Goal: Communication & Community: Answer question/provide support

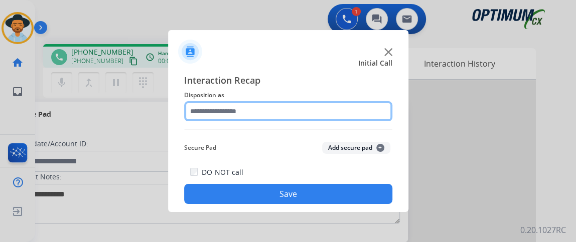
click at [280, 105] on input "text" at bounding box center [288, 111] width 208 height 20
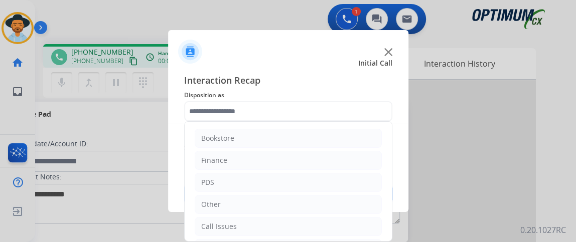
click at [392, 160] on div "Interaction Recap Disposition as Bookstore Finance PDS Other Call Issues Initia…" at bounding box center [288, 138] width 240 height 147
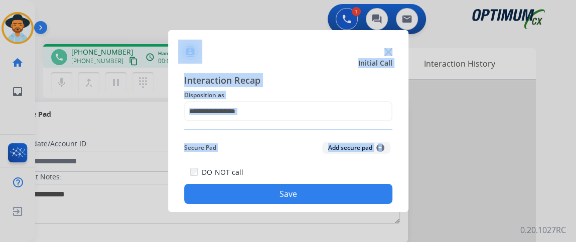
drag, startPoint x: 389, startPoint y: 172, endPoint x: 384, endPoint y: 228, distance: 55.9
click at [0, 228] on app-contact-recap-modal "Initial Call Interaction Recap Disposition as Secure Pad Add secure pad + DO NO…" at bounding box center [0, 121] width 0 height 242
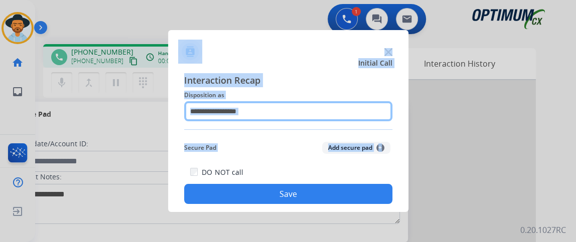
click at [350, 104] on input "text" at bounding box center [288, 111] width 208 height 20
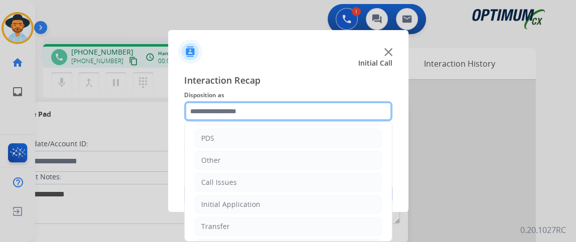
scroll to position [46, 0]
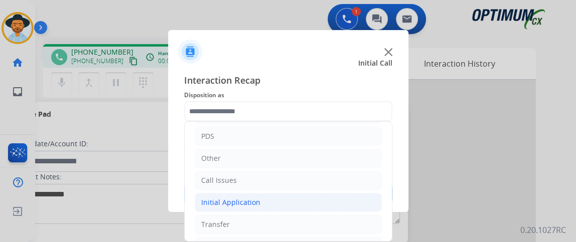
click at [345, 202] on li "Initial Application" at bounding box center [288, 202] width 187 height 19
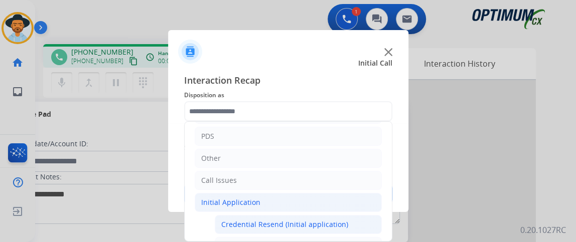
click at [338, 220] on div "Credential Resend (Initial application)" at bounding box center [284, 225] width 127 height 10
type input "**********"
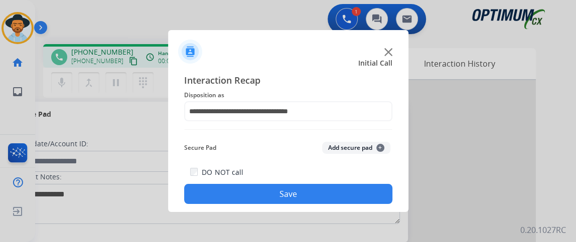
click at [342, 190] on button "Save" at bounding box center [288, 194] width 208 height 20
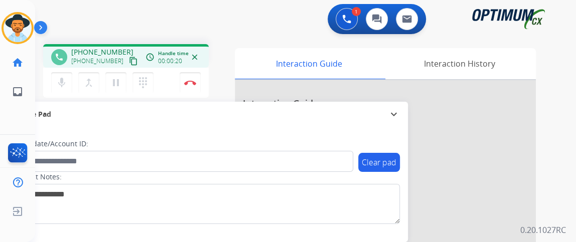
click at [129, 61] on mat-icon "content_copy" at bounding box center [133, 61] width 9 height 9
click at [58, 77] on mat-icon "mic" at bounding box center [62, 83] width 12 height 12
click at [59, 75] on button "mic_off Mute" at bounding box center [61, 82] width 21 height 21
drag, startPoint x: 59, startPoint y: 76, endPoint x: 278, endPoint y: 143, distance: 229.6
click at [278, 143] on div "Candidate/Account ID:" at bounding box center [183, 155] width 340 height 33
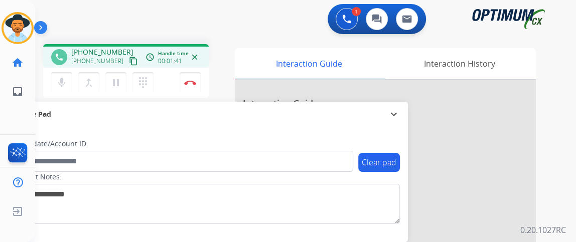
click at [129, 61] on mat-icon "content_copy" at bounding box center [133, 61] width 9 height 9
click at [63, 84] on mat-icon "mic" at bounding box center [62, 83] width 12 height 12
click at [181, 88] on button "Disconnect" at bounding box center [189, 82] width 21 height 21
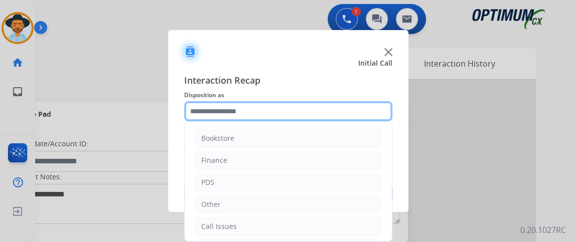
click at [263, 117] on input "text" at bounding box center [288, 111] width 208 height 20
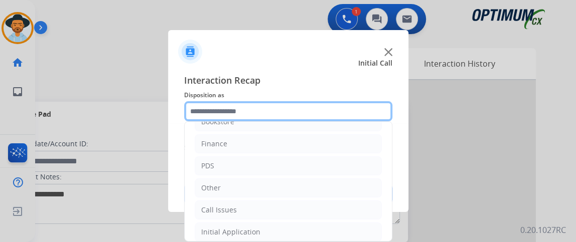
scroll to position [66, 0]
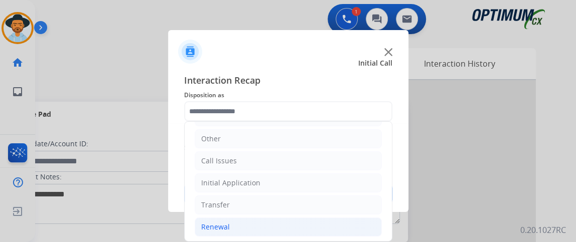
click at [294, 219] on li "Renewal" at bounding box center [288, 227] width 187 height 19
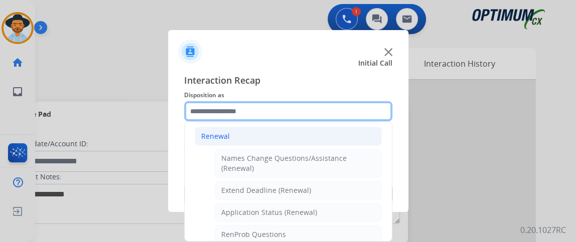
scroll to position [178, 0]
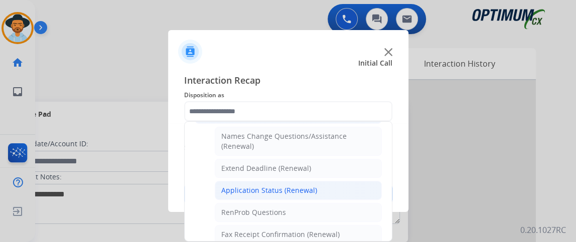
click at [353, 181] on li "Application Status (Renewal)" at bounding box center [298, 190] width 167 height 19
type input "**********"
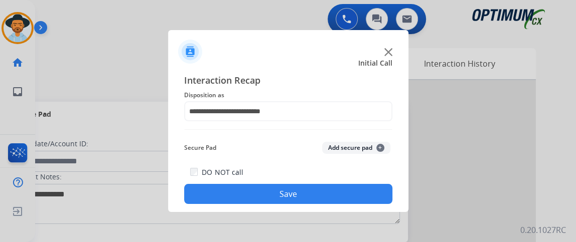
click at [353, 180] on div "DO NOT call Save" at bounding box center [288, 185] width 208 height 38
click at [357, 191] on button "Save" at bounding box center [288, 194] width 208 height 20
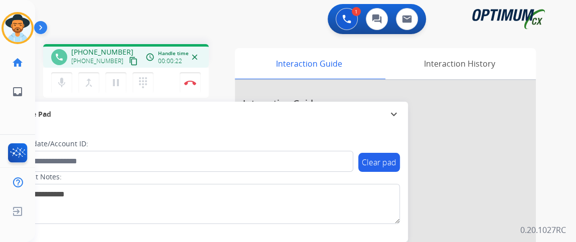
click at [129, 61] on mat-icon "content_copy" at bounding box center [133, 61] width 9 height 9
click at [129, 59] on mat-icon "content_copy" at bounding box center [133, 61] width 9 height 9
click at [57, 82] on mat-icon "mic" at bounding box center [62, 83] width 12 height 12
click at [60, 81] on mat-icon "mic_off" at bounding box center [62, 83] width 12 height 12
click at [61, 87] on mat-icon "mic" at bounding box center [62, 83] width 12 height 12
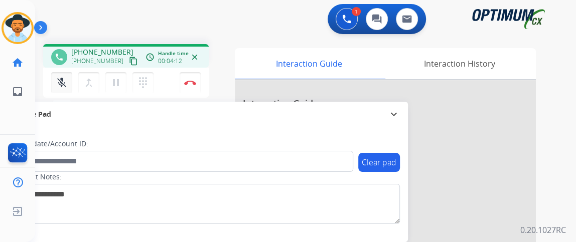
click at [61, 87] on mat-icon "mic_off" at bounding box center [62, 83] width 12 height 12
click at [127, 66] on button "content_copy" at bounding box center [133, 61] width 12 height 12
click at [186, 88] on button "Disconnect" at bounding box center [189, 82] width 21 height 21
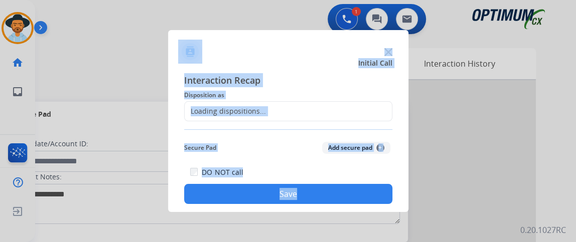
click at [305, 116] on div "Loading dispositions..." at bounding box center [288, 111] width 208 height 20
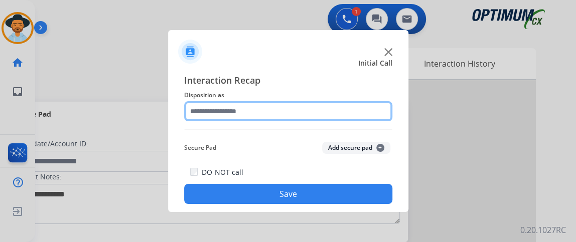
click at [305, 116] on input "text" at bounding box center [288, 111] width 208 height 20
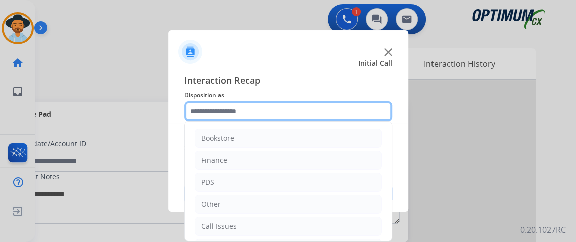
scroll to position [66, 0]
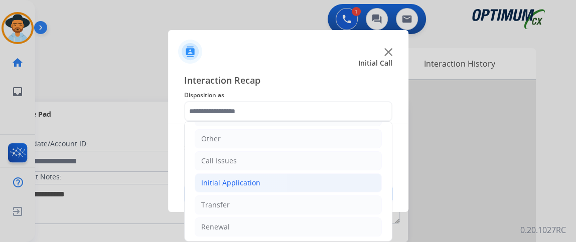
click at [332, 174] on li "Initial Application" at bounding box center [288, 182] width 187 height 19
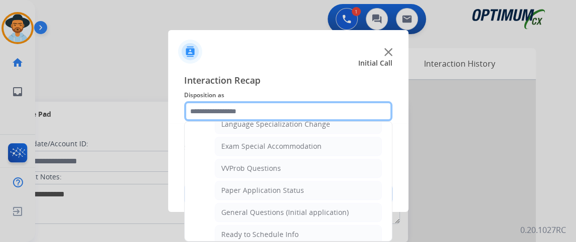
scroll to position [542, 0]
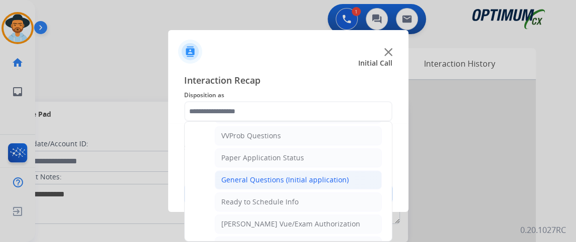
click at [357, 175] on li "General Questions (Initial application)" at bounding box center [298, 179] width 167 height 19
type input "**********"
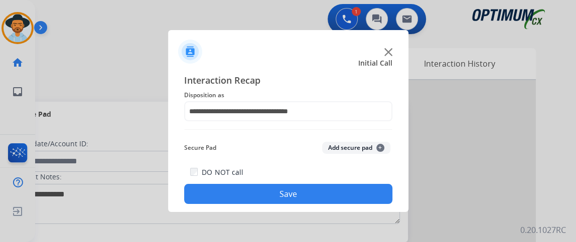
click at [354, 183] on div "DO NOT call Save" at bounding box center [288, 185] width 208 height 38
click at [298, 198] on button "Save" at bounding box center [288, 194] width 208 height 20
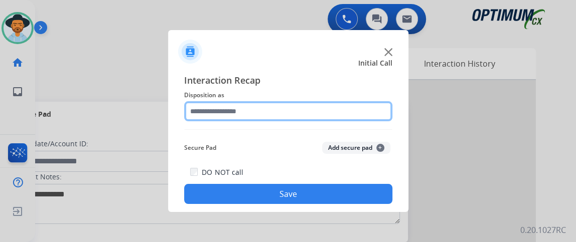
click at [318, 116] on input "text" at bounding box center [288, 111] width 208 height 20
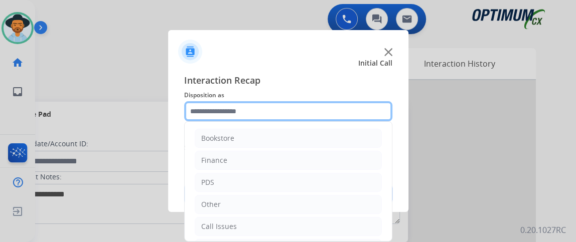
scroll to position [66, 0]
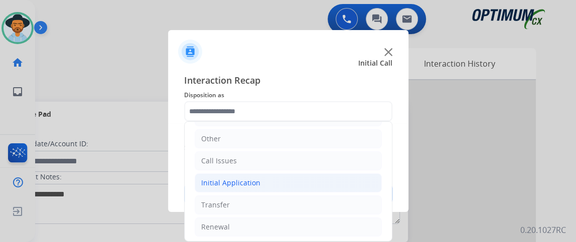
click at [328, 185] on li "Initial Application" at bounding box center [288, 182] width 187 height 19
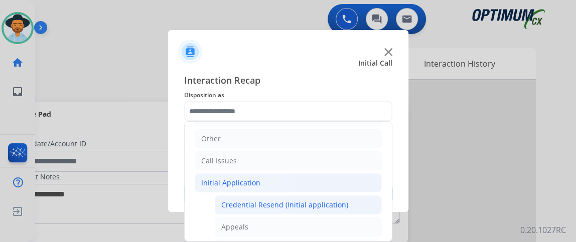
click at [328, 200] on div "Credential Resend (Initial application)" at bounding box center [284, 205] width 127 height 10
type input "**********"
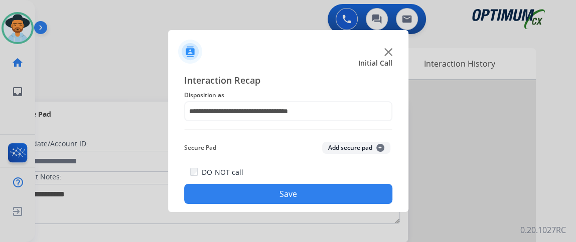
click at [328, 200] on button "Save" at bounding box center [288, 194] width 208 height 20
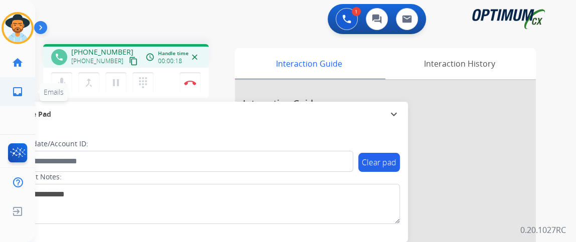
click at [33, 81] on ul "inbox Emails Emails" at bounding box center [17, 91] width 35 height 29
click at [129, 58] on mat-icon "content_copy" at bounding box center [133, 61] width 9 height 9
click at [66, 80] on mat-icon "mic" at bounding box center [62, 83] width 12 height 12
click at [66, 80] on mat-icon "mic_off" at bounding box center [62, 83] width 12 height 12
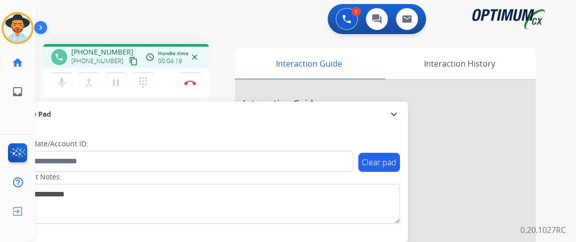
click at [202, 86] on div "mic Mute merge_type Bridge pause Hold dialpad Dialpad Disconnect" at bounding box center [125, 83] width 165 height 30
click at [192, 85] on button "Disconnect" at bounding box center [189, 82] width 21 height 21
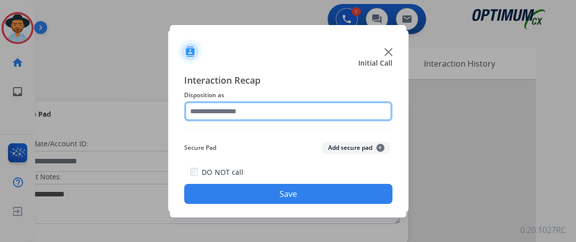
click at [272, 104] on input "text" at bounding box center [288, 111] width 208 height 20
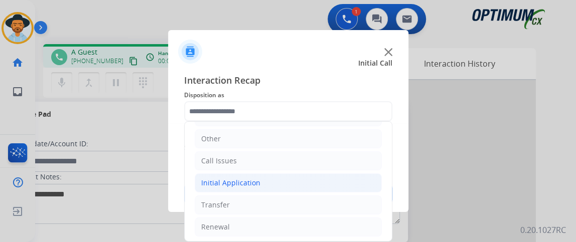
click at [322, 183] on li "Initial Application" at bounding box center [288, 182] width 187 height 19
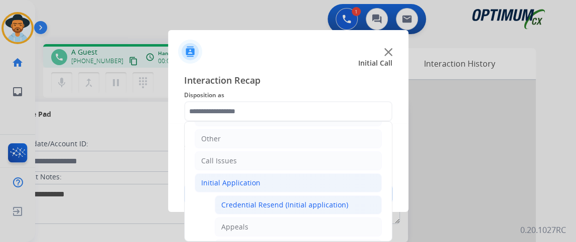
click at [321, 200] on div "Credential Resend (Initial application)" at bounding box center [284, 205] width 127 height 10
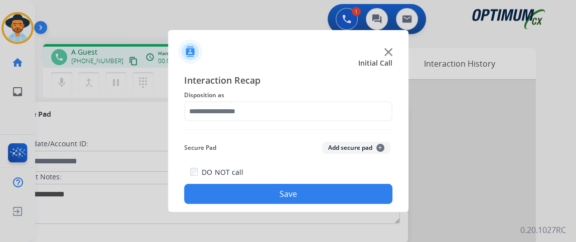
type input "**********"
click at [321, 199] on button "Save" at bounding box center [288, 194] width 208 height 20
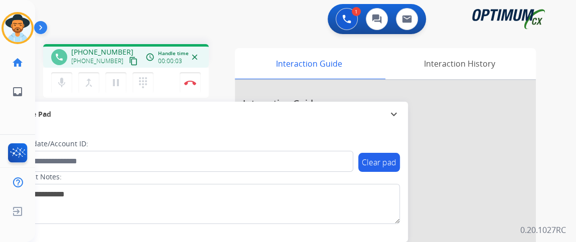
click at [129, 58] on mat-icon "content_copy" at bounding box center [133, 61] width 9 height 9
click at [59, 85] on mat-icon "mic" at bounding box center [62, 83] width 12 height 12
click at [65, 75] on button "mic_off Mute" at bounding box center [61, 82] width 21 height 21
click at [63, 77] on mat-icon "mic" at bounding box center [62, 83] width 12 height 12
click at [63, 75] on button "mic_off Mute" at bounding box center [61, 82] width 21 height 21
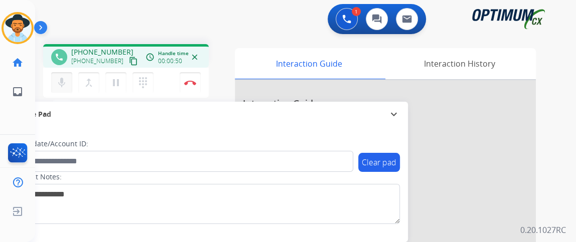
click at [63, 75] on button "mic Mute" at bounding box center [61, 82] width 21 height 21
click at [60, 83] on mat-icon "mic_off" at bounding box center [62, 83] width 12 height 12
click at [65, 85] on mat-icon "mic" at bounding box center [62, 83] width 12 height 12
click at [64, 88] on button "mic_off Mute" at bounding box center [61, 82] width 21 height 21
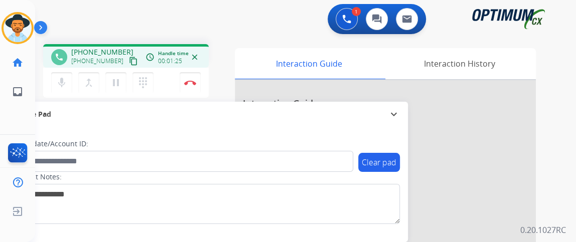
click at [48, 63] on div "phone +18597495646 +18597495646 content_copy access_time Call metrics Queue 00:…" at bounding box center [125, 56] width 165 height 24
click at [66, 80] on mat-icon "mic" at bounding box center [62, 83] width 12 height 12
click at [67, 81] on mat-icon "mic_off" at bounding box center [62, 83] width 12 height 12
click at [66, 85] on mat-icon "mic" at bounding box center [62, 83] width 12 height 12
click at [66, 86] on mat-icon "mic_off" at bounding box center [62, 83] width 12 height 12
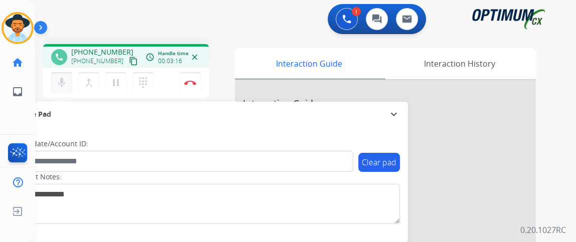
click at [66, 86] on mat-icon "mic" at bounding box center [62, 83] width 12 height 12
click at [66, 86] on mat-icon "mic_off" at bounding box center [62, 83] width 12 height 12
click at [66, 86] on mat-icon "mic" at bounding box center [62, 83] width 12 height 12
click at [195, 84] on img at bounding box center [190, 82] width 12 height 5
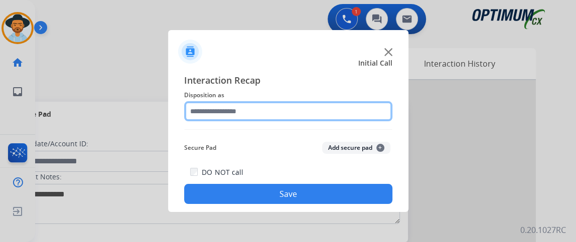
click at [254, 110] on input "text" at bounding box center [288, 111] width 208 height 20
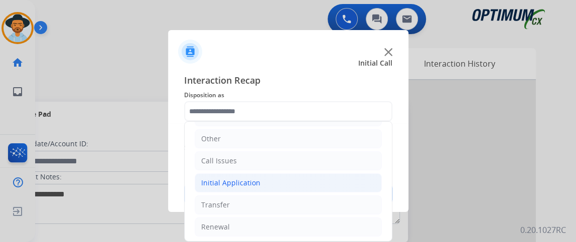
click at [321, 189] on li "Initial Application" at bounding box center [288, 182] width 187 height 19
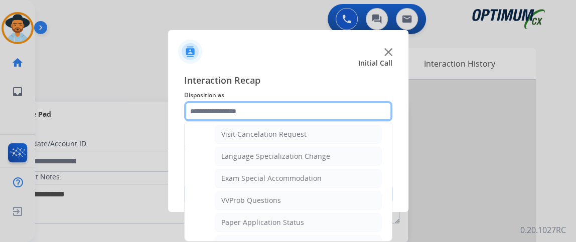
scroll to position [488, 0]
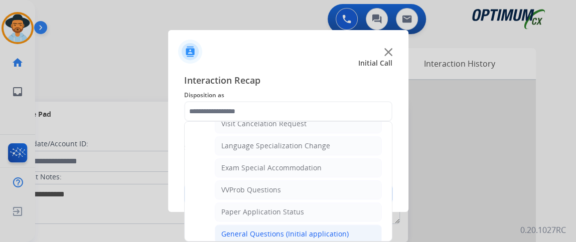
click at [349, 225] on li "General Questions (Initial application)" at bounding box center [298, 234] width 167 height 19
type input "**********"
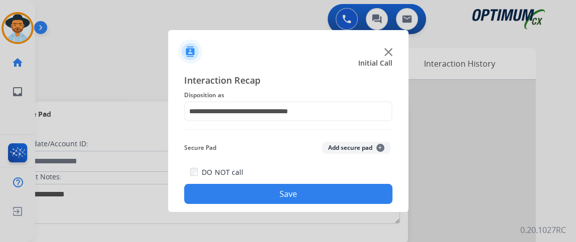
click at [345, 197] on button "Save" at bounding box center [288, 194] width 208 height 20
